Goal: Book appointment/travel/reservation

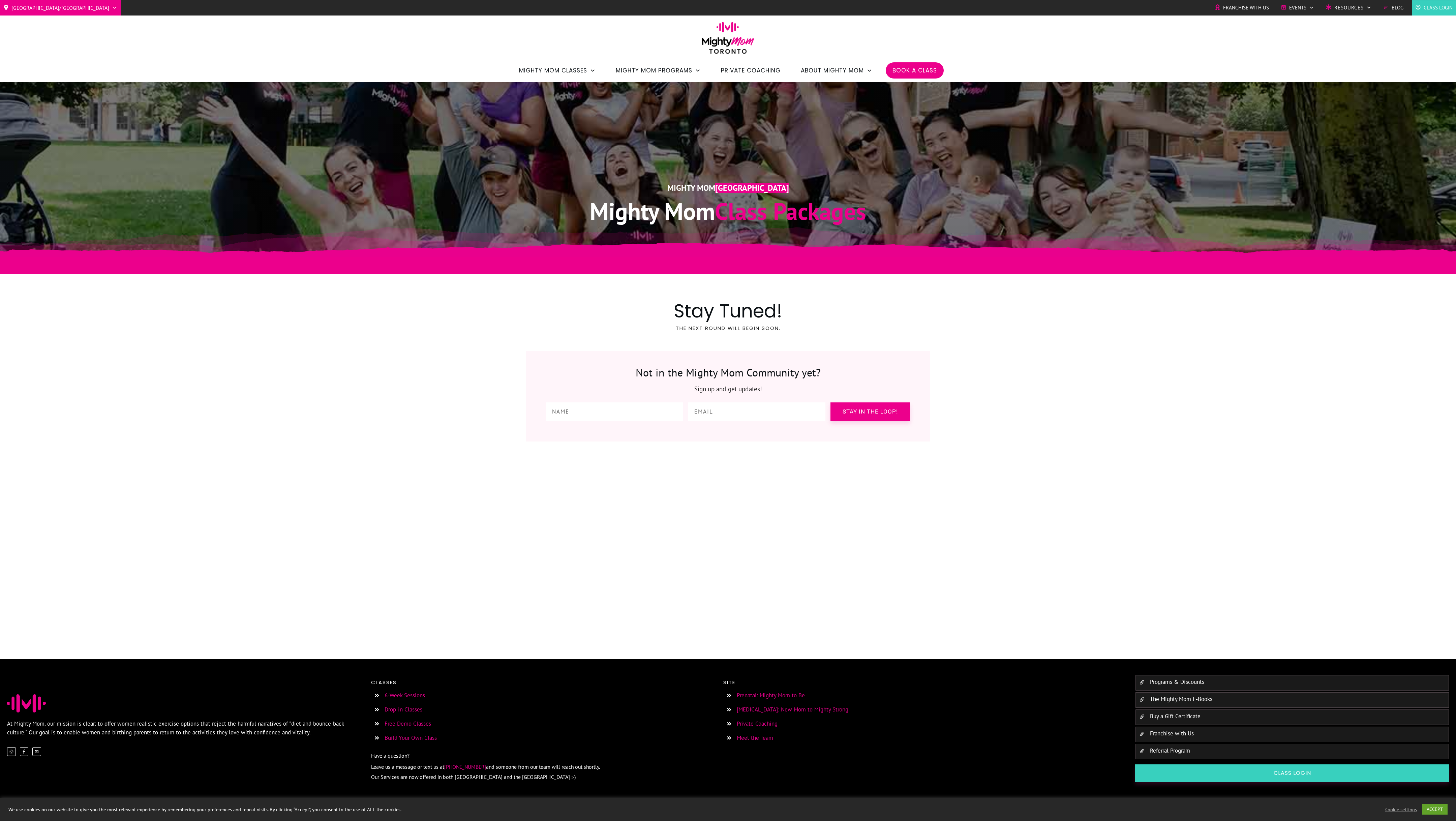
click at [310, 57] on div "Toronto/GTA Barrie Etobicoke North York West Mighty Mom Global Franchise with U…" at bounding box center [728, 41] width 1456 height 82
click at [39, 65] on span "Mighty Mom Global" at bounding box center [36, 67] width 48 height 10
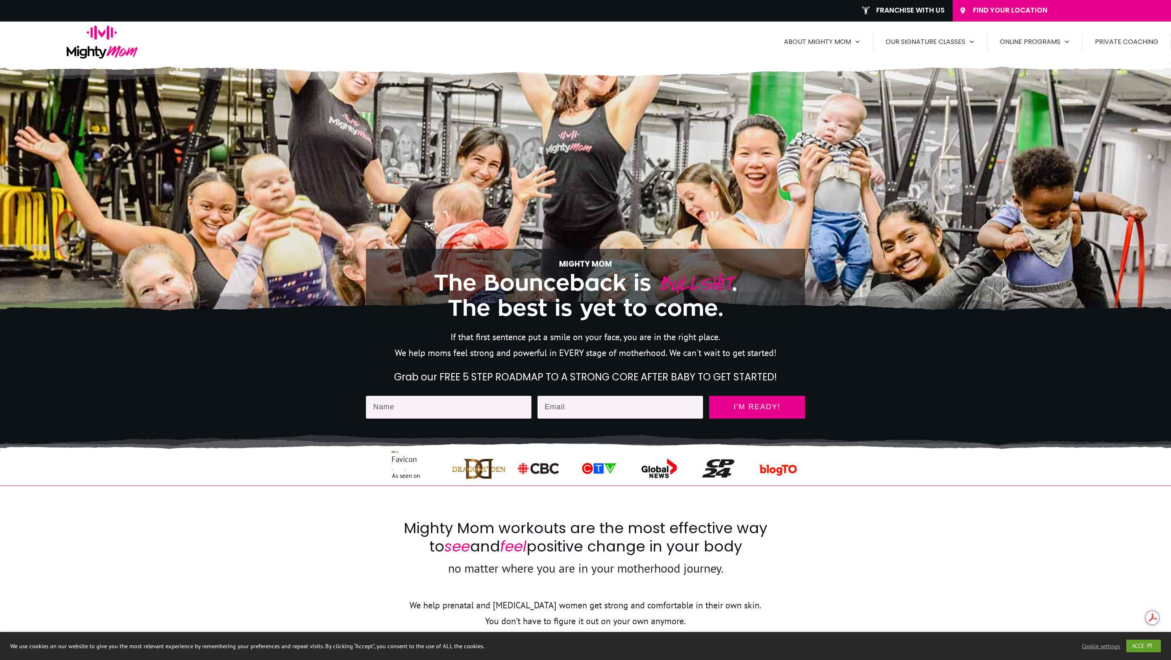
click at [1019, 8] on span "Find Your Location" at bounding box center [1069, 10] width 192 height 9
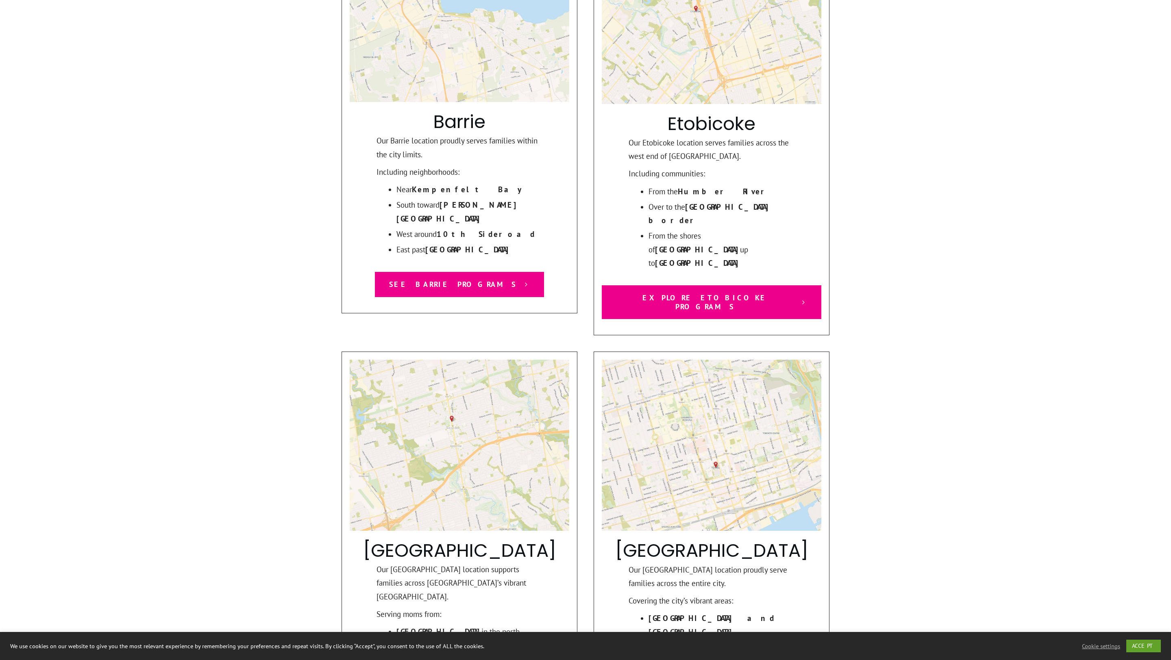
scroll to position [507, 0]
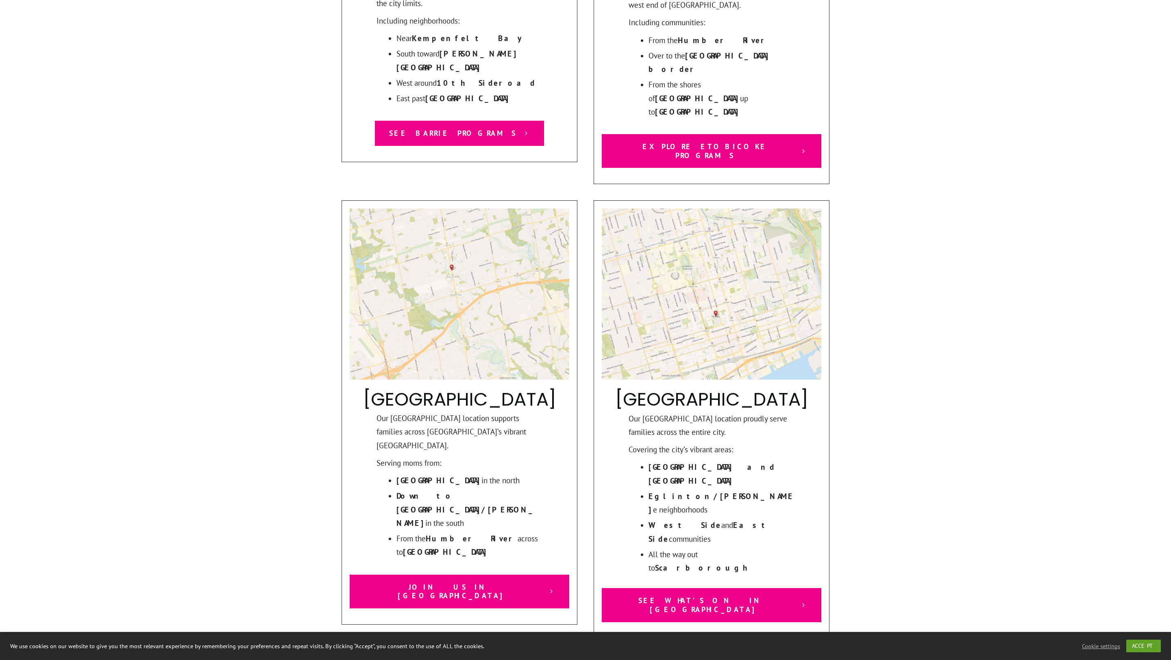
click at [713, 596] on span "See What’s On in Toronto" at bounding box center [705, 604] width 178 height 17
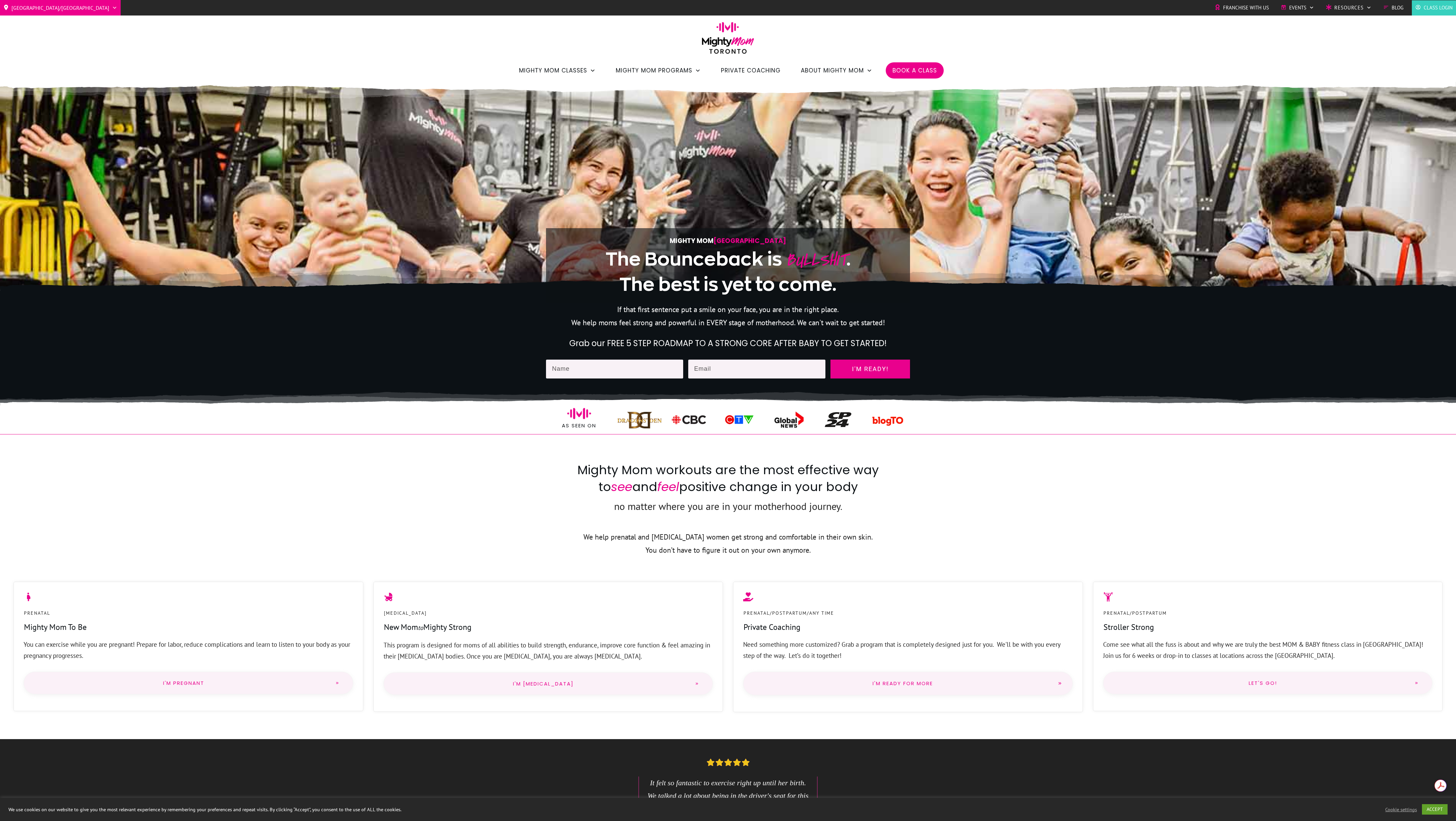
click at [1433, 12] on li "Class Login" at bounding box center [1434, 7] width 44 height 15
click at [922, 67] on span "Book a Class" at bounding box center [915, 70] width 45 height 12
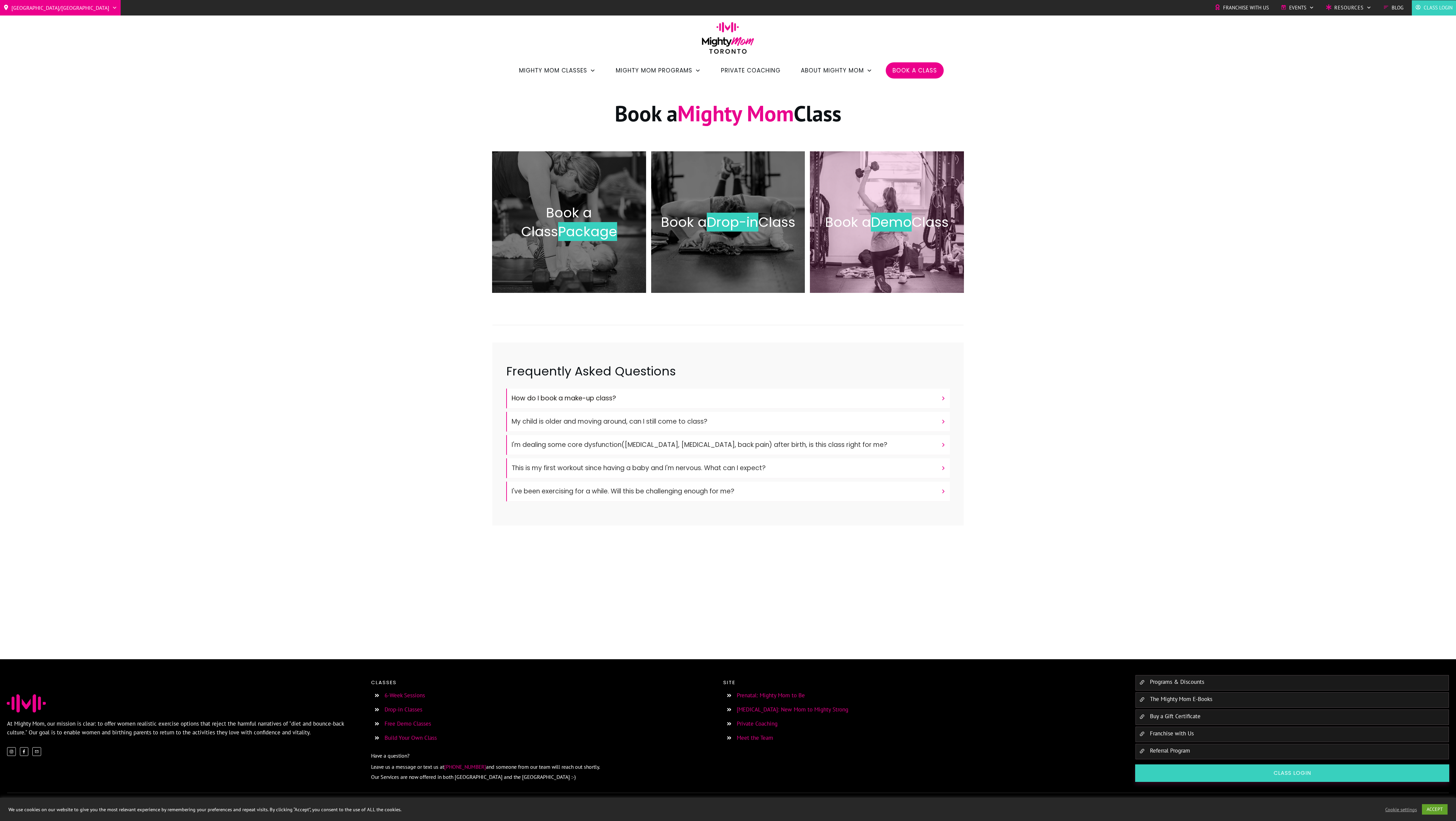
click at [938, 226] on span "Class" at bounding box center [930, 222] width 37 height 19
